Goal: Task Accomplishment & Management: Manage account settings

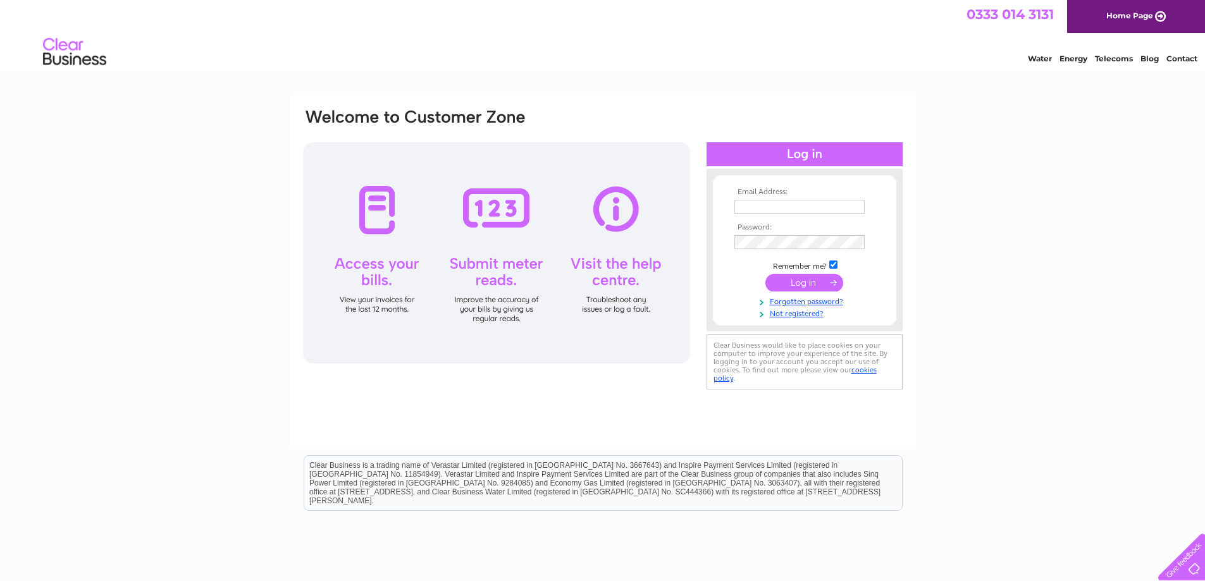
type input "Dannyhmiller@gmail.com"
click at [798, 289] on input "submit" at bounding box center [805, 283] width 78 height 18
click at [799, 284] on input "submit" at bounding box center [805, 283] width 78 height 18
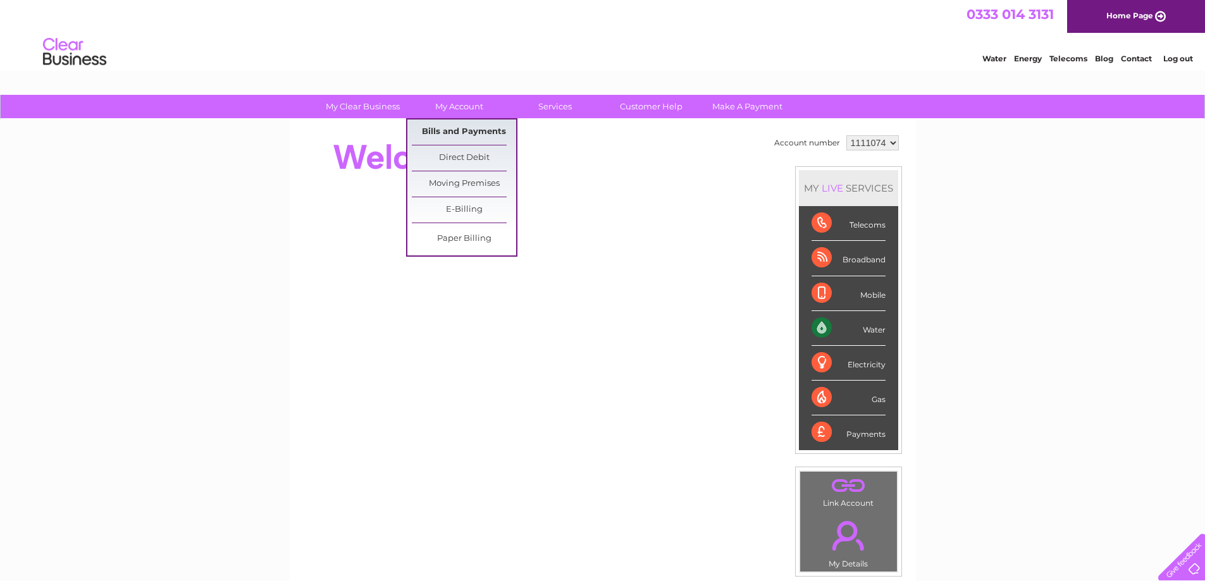
click at [458, 127] on link "Bills and Payments" at bounding box center [464, 132] width 104 height 25
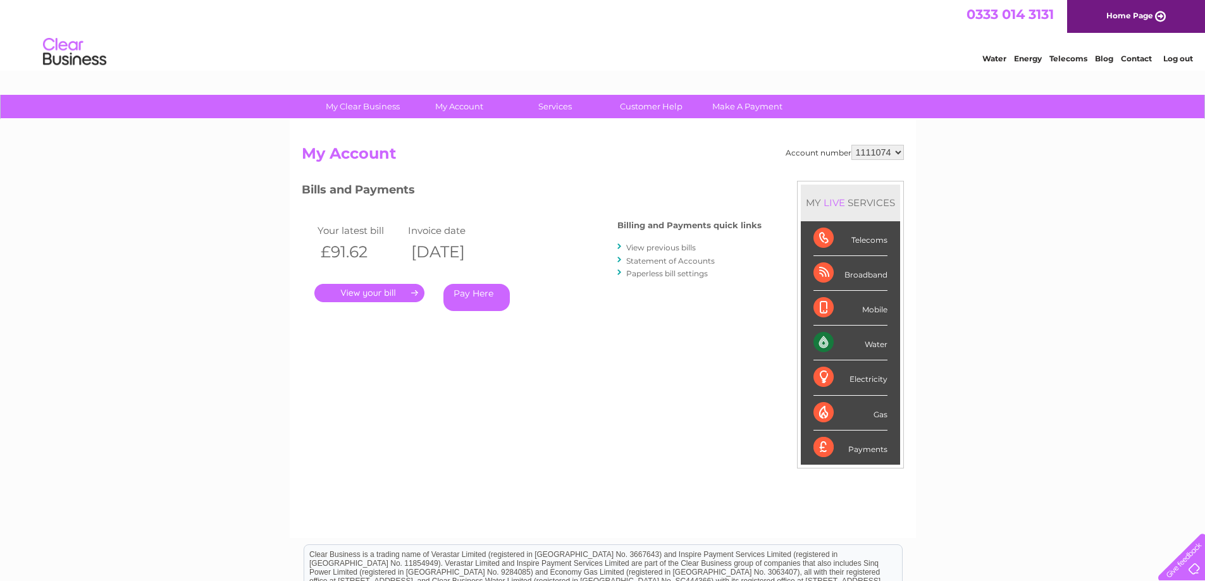
click at [370, 292] on link "." at bounding box center [369, 293] width 110 height 18
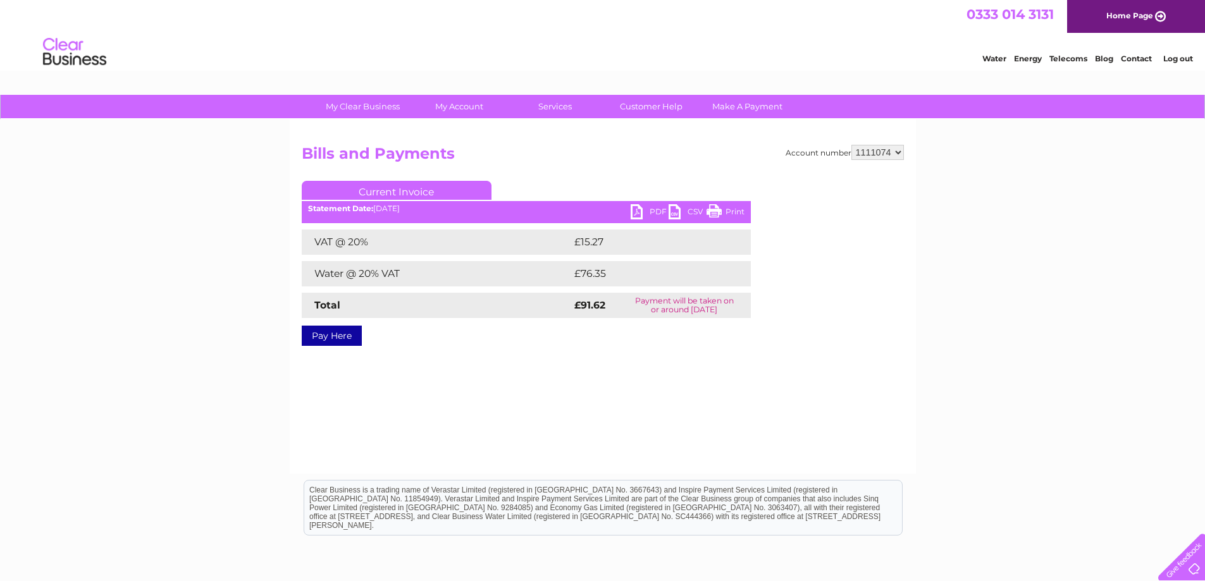
drag, startPoint x: 717, startPoint y: 209, endPoint x: 933, endPoint y: 18, distance: 287.8
click at [717, 209] on link "Print" at bounding box center [726, 213] width 38 height 18
